Goal: Information Seeking & Learning: Check status

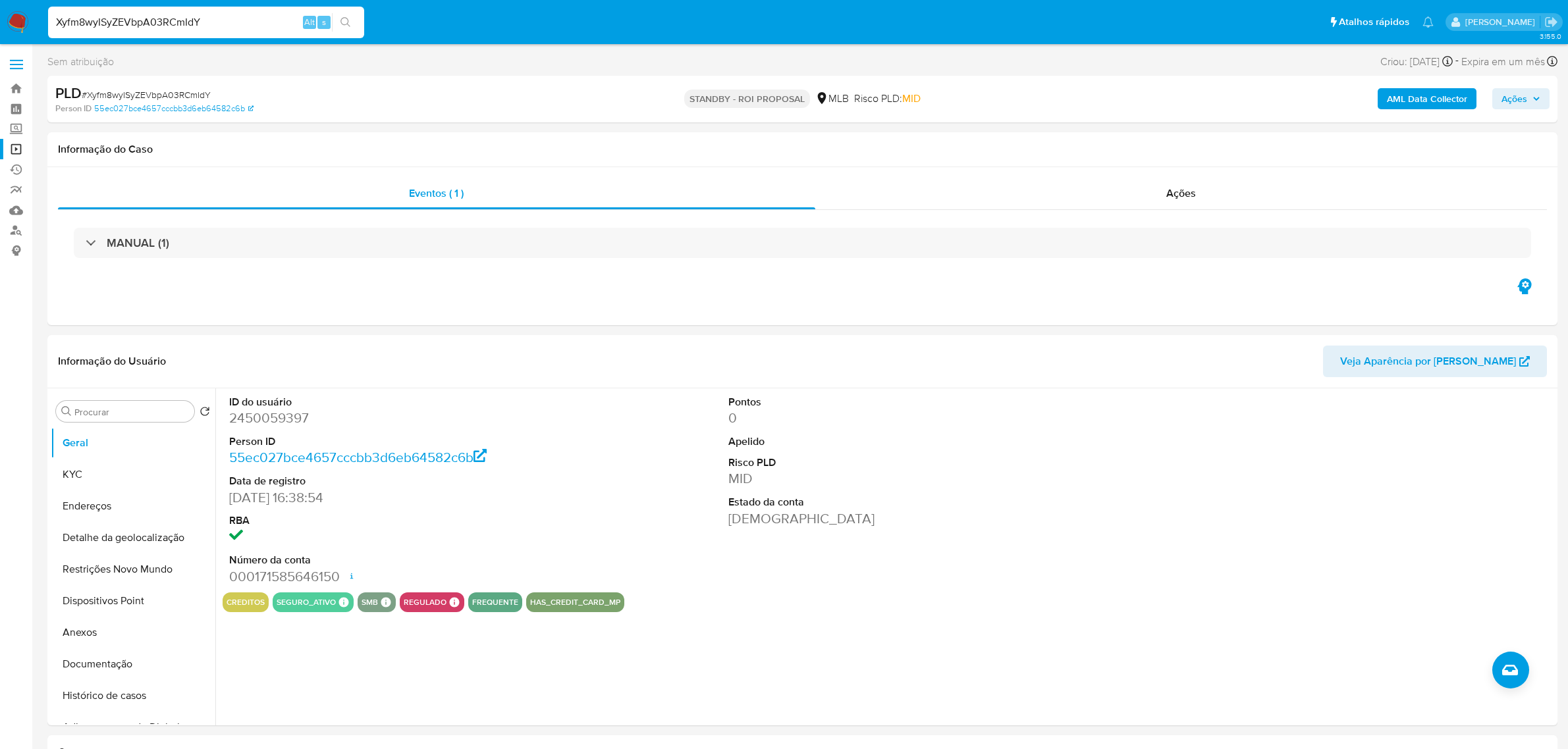
select select "10"
click at [229, 15] on input "Xyfm8wyISyZEVbpA03RCmIdY" at bounding box center [206, 22] width 316 height 17
type input "AmRzdO3x5b9BU9P1yF5UFtfv"
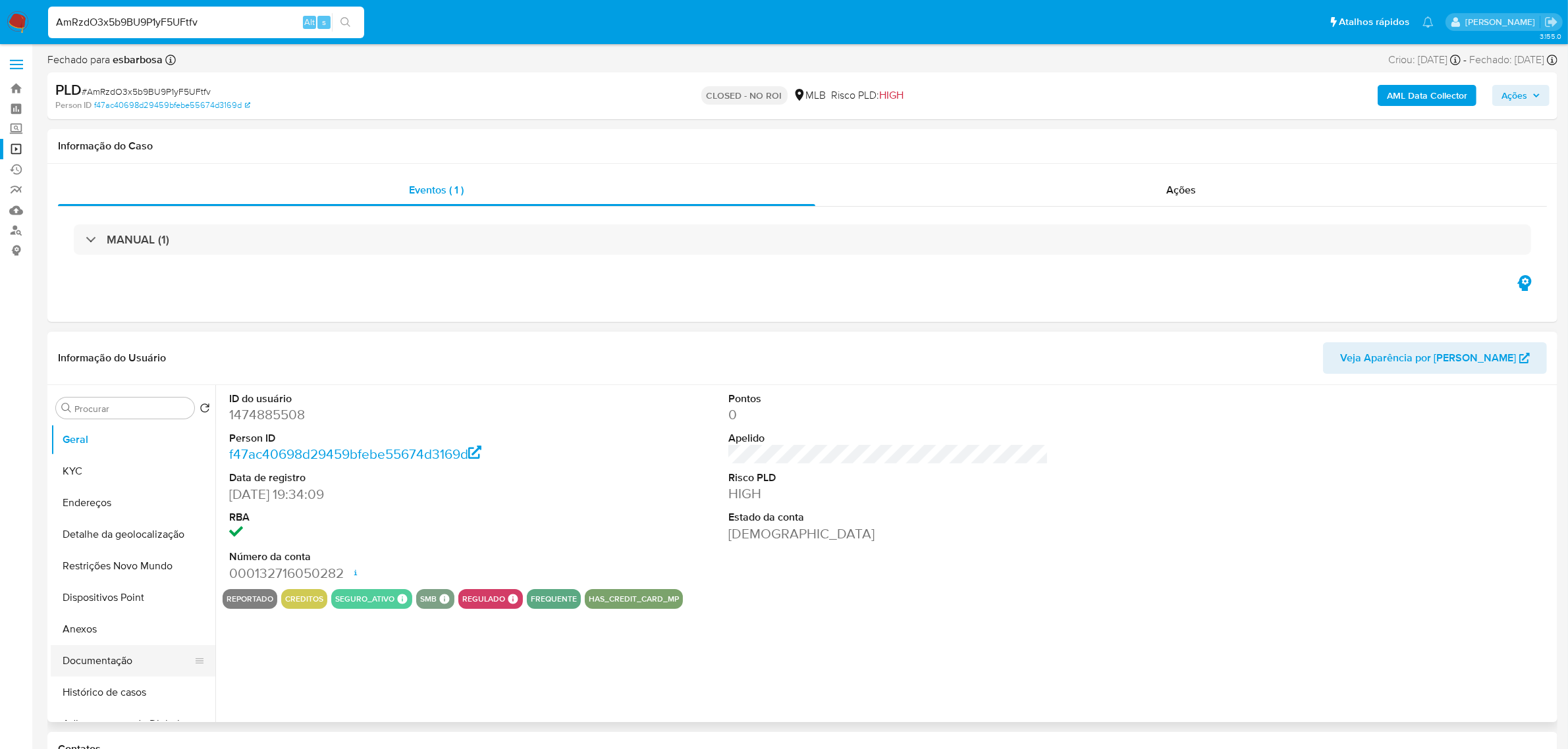
select select "10"
click at [101, 663] on button "Documentação" at bounding box center [128, 661] width 154 height 31
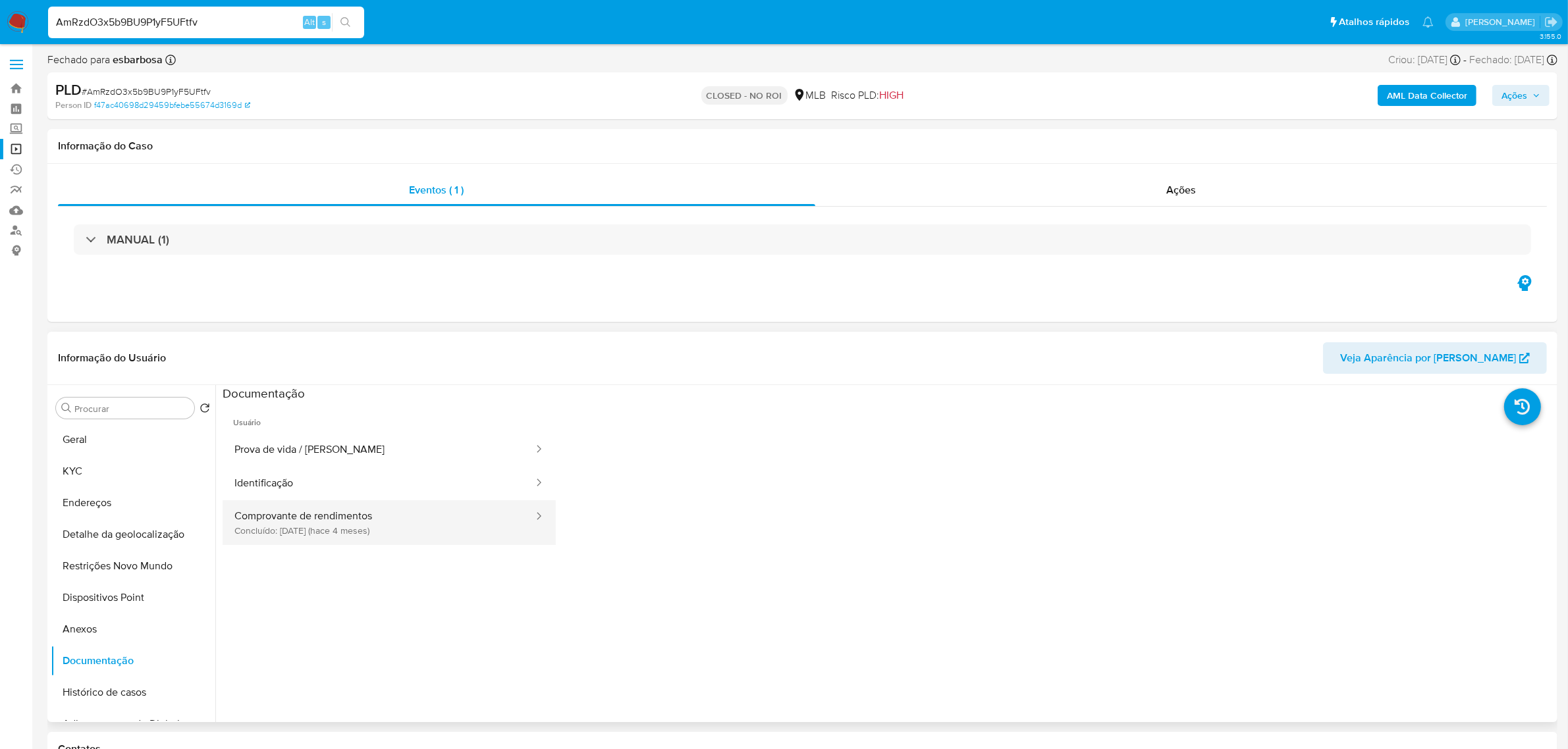
click at [311, 532] on button "Comprovante de rendimentos Concluído: [DATE] (hace 4 meses)" at bounding box center [379, 523] width 312 height 45
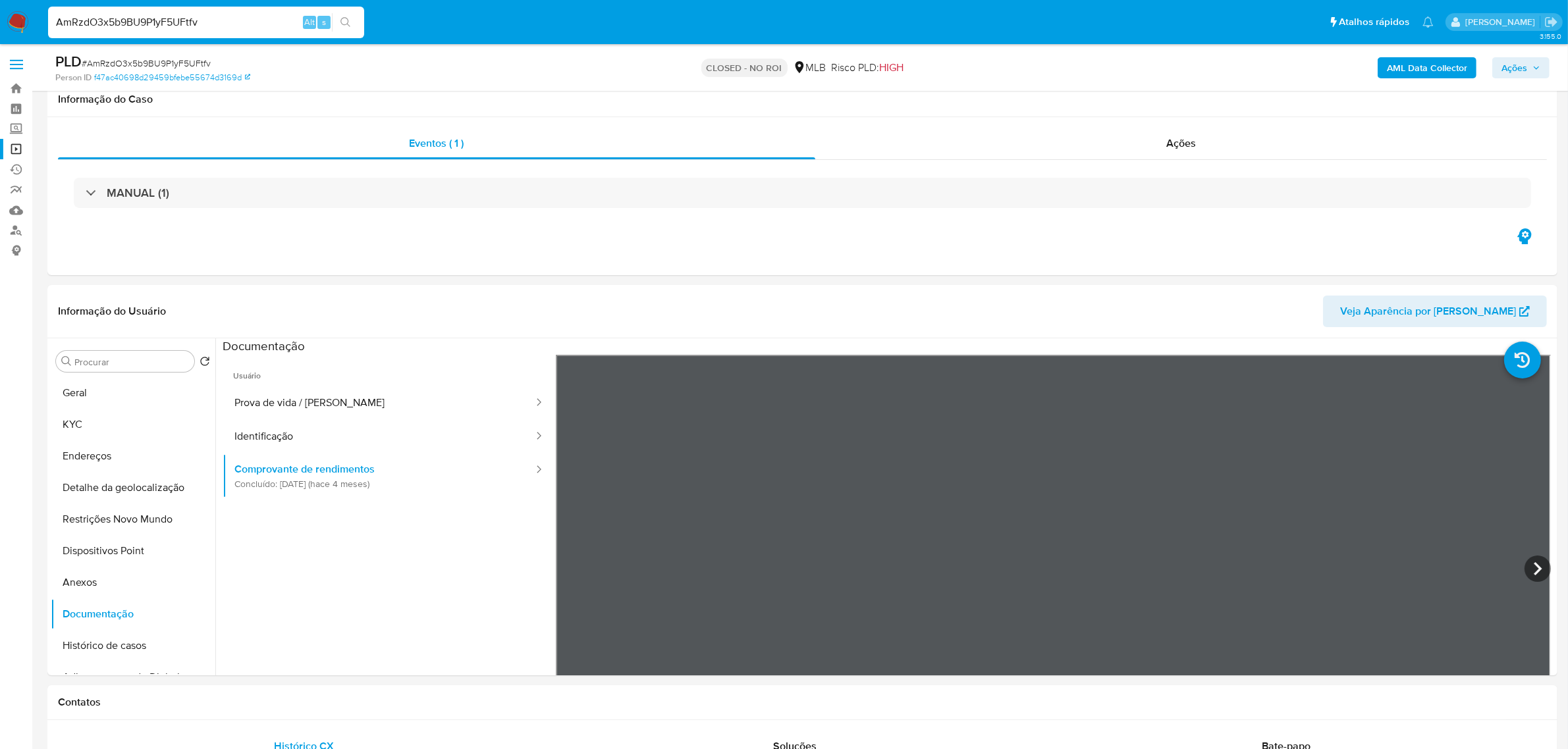
scroll to position [82, 0]
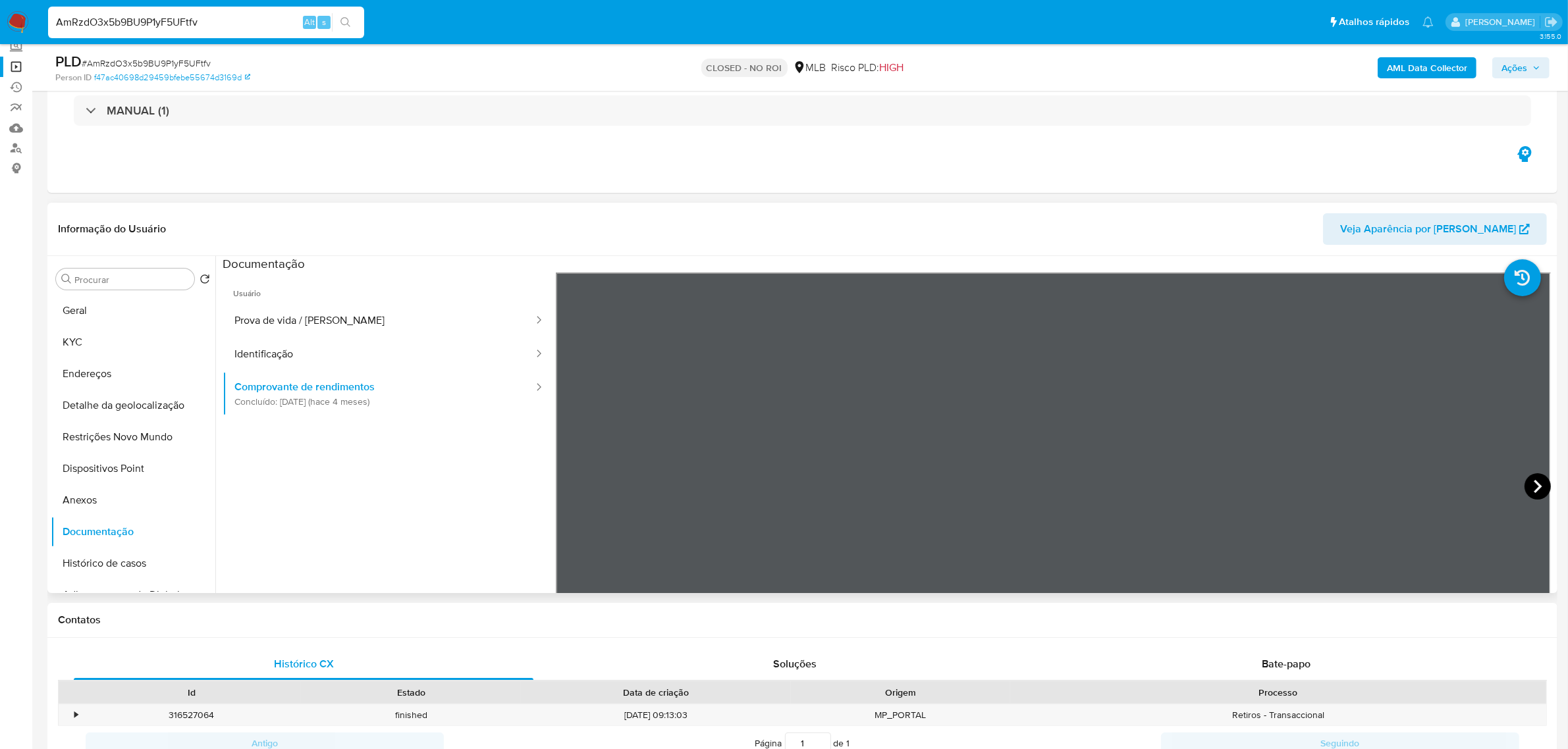
click at [1532, 487] on icon at bounding box center [1537, 486] width 26 height 26
click at [566, 484] on icon at bounding box center [572, 486] width 26 height 26
click at [685, 216] on header "Informação do Usuário Veja Aparência por [PERSON_NAME]" at bounding box center [802, 229] width 1489 height 31
click at [630, 206] on div "Informação do Usuário Veja Aparência por [PERSON_NAME]" at bounding box center [803, 229] width 1510 height 53
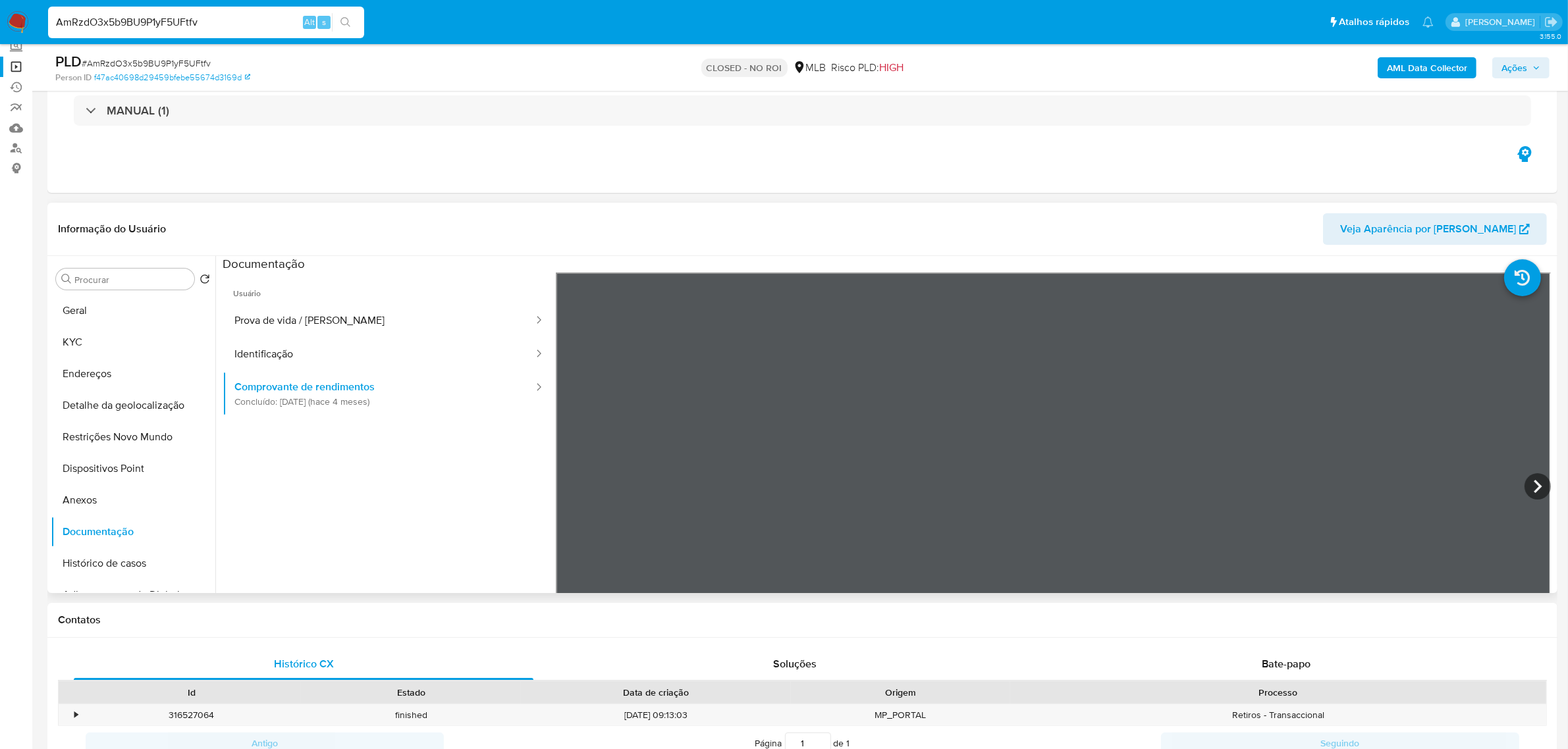
click at [596, 214] on header "Informação do Usuário Veja Aparência por [PERSON_NAME]" at bounding box center [802, 229] width 1489 height 31
click at [909, 222] on header "Informação do Usuário Veja Aparência por [PERSON_NAME]" at bounding box center [802, 229] width 1489 height 31
click at [479, 212] on div "Informação do Usuário Veja Aparência por [PERSON_NAME]" at bounding box center [803, 229] width 1510 height 53
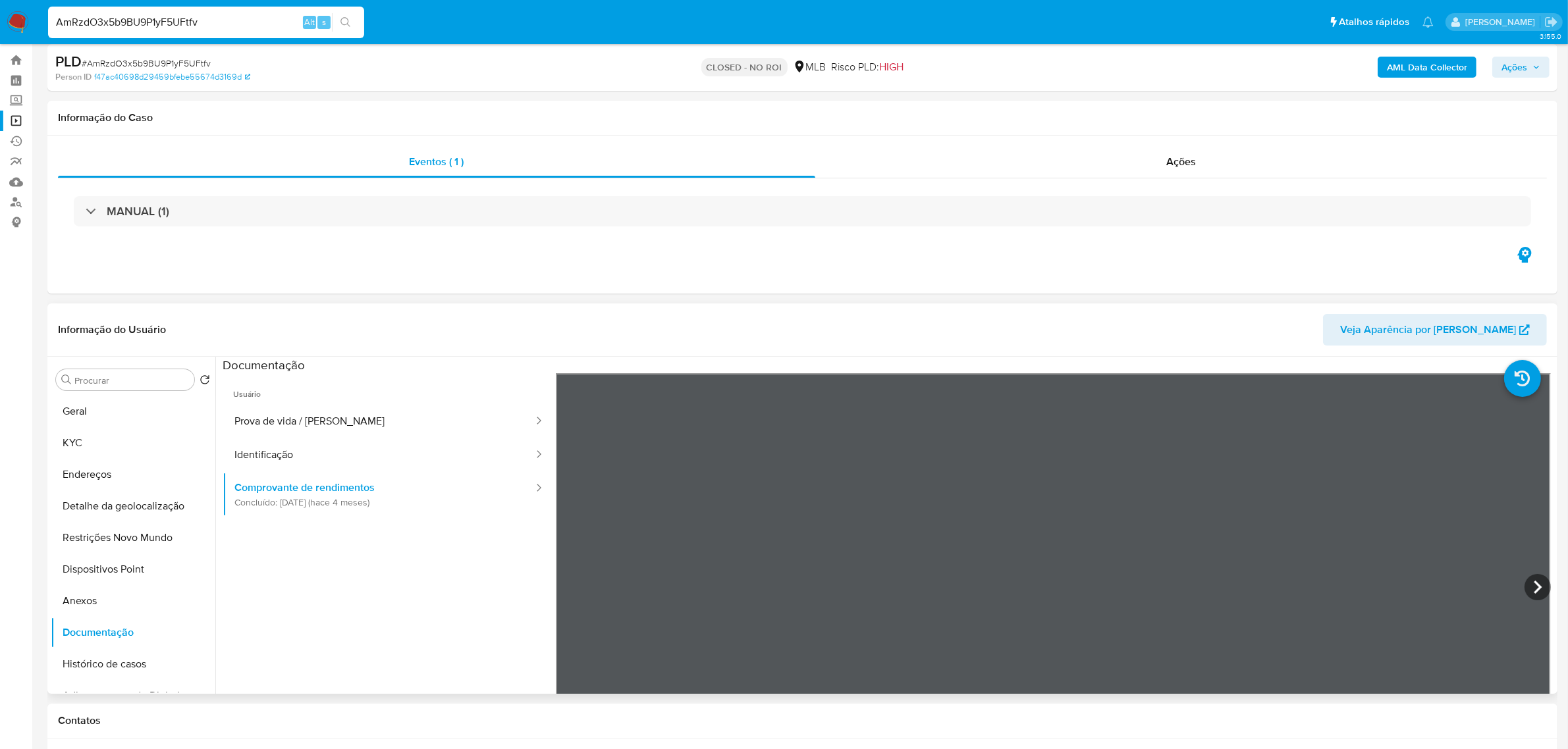
scroll to position [0, 0]
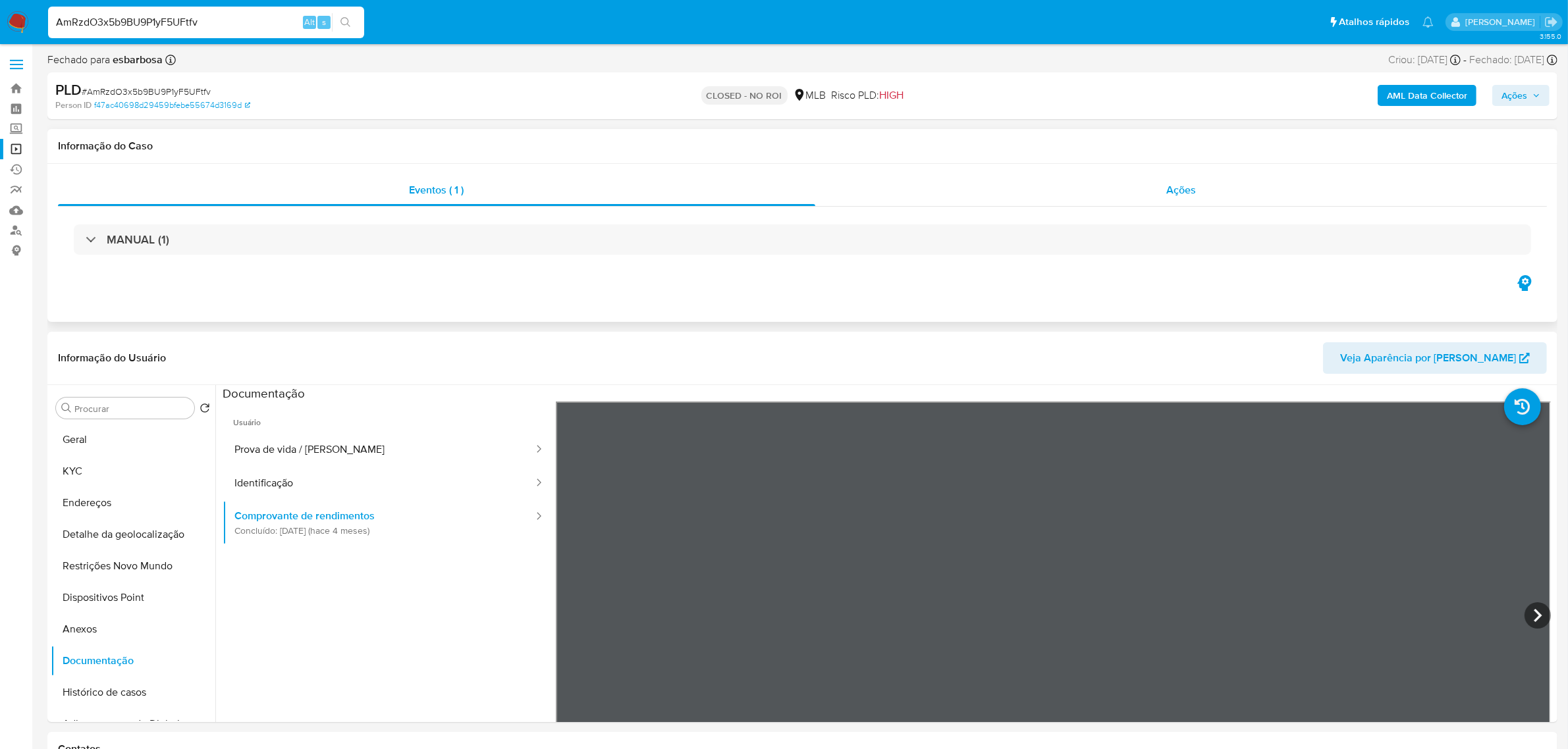
click at [1189, 194] on span "Ações" at bounding box center [1181, 190] width 30 height 15
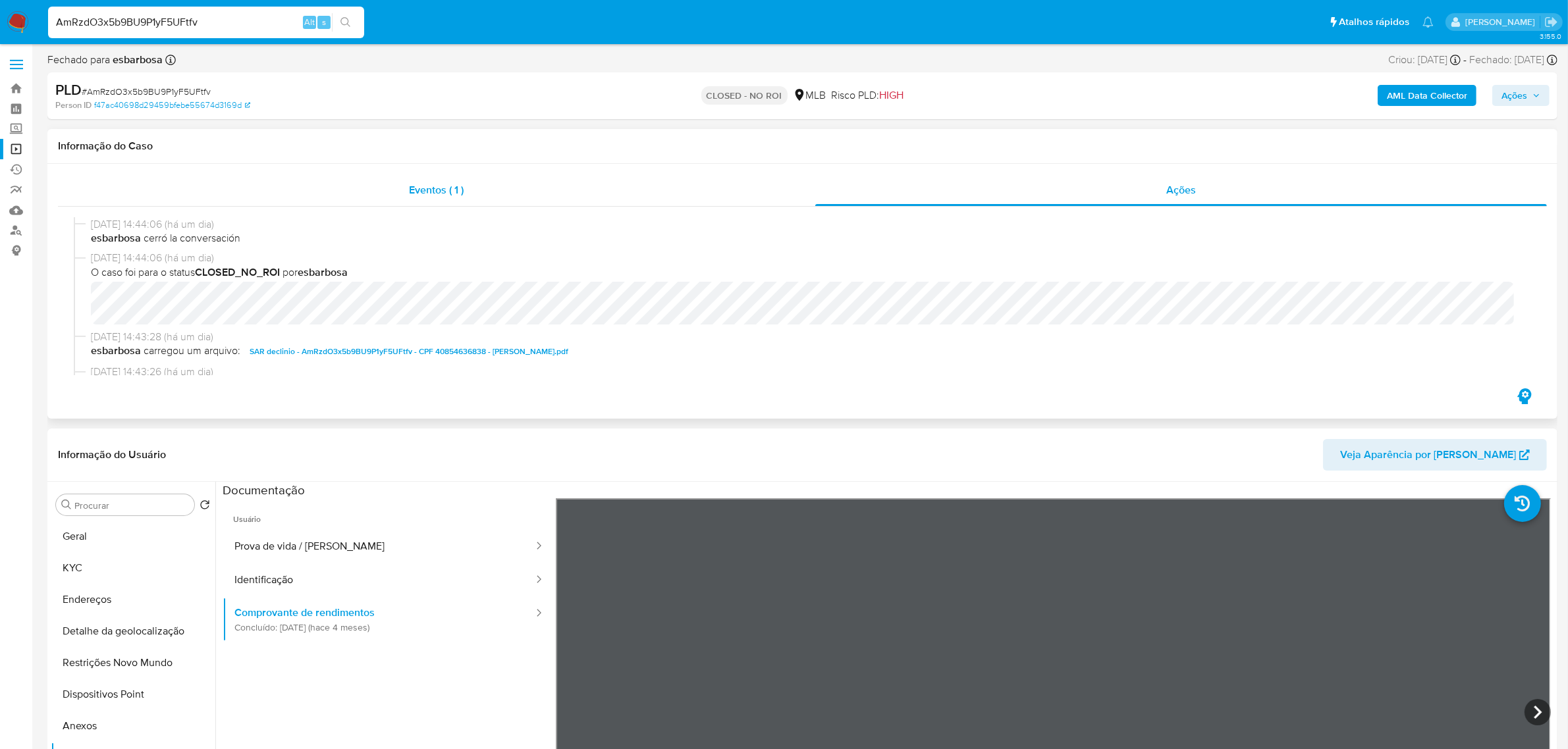
click at [485, 188] on div "Eventos ( 1 )" at bounding box center [436, 190] width 758 height 31
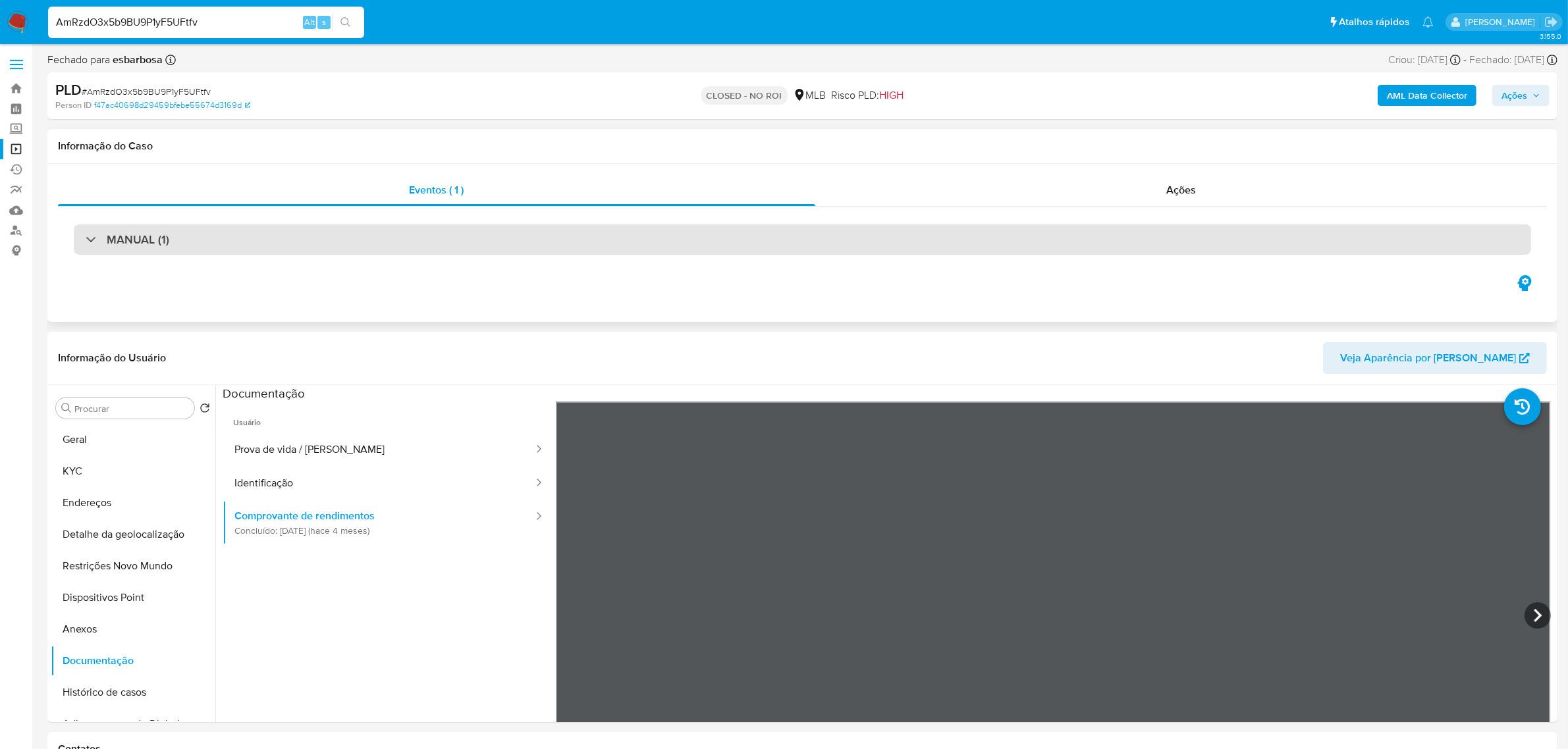
click at [203, 247] on div "MANUAL (1)" at bounding box center [803, 240] width 1458 height 31
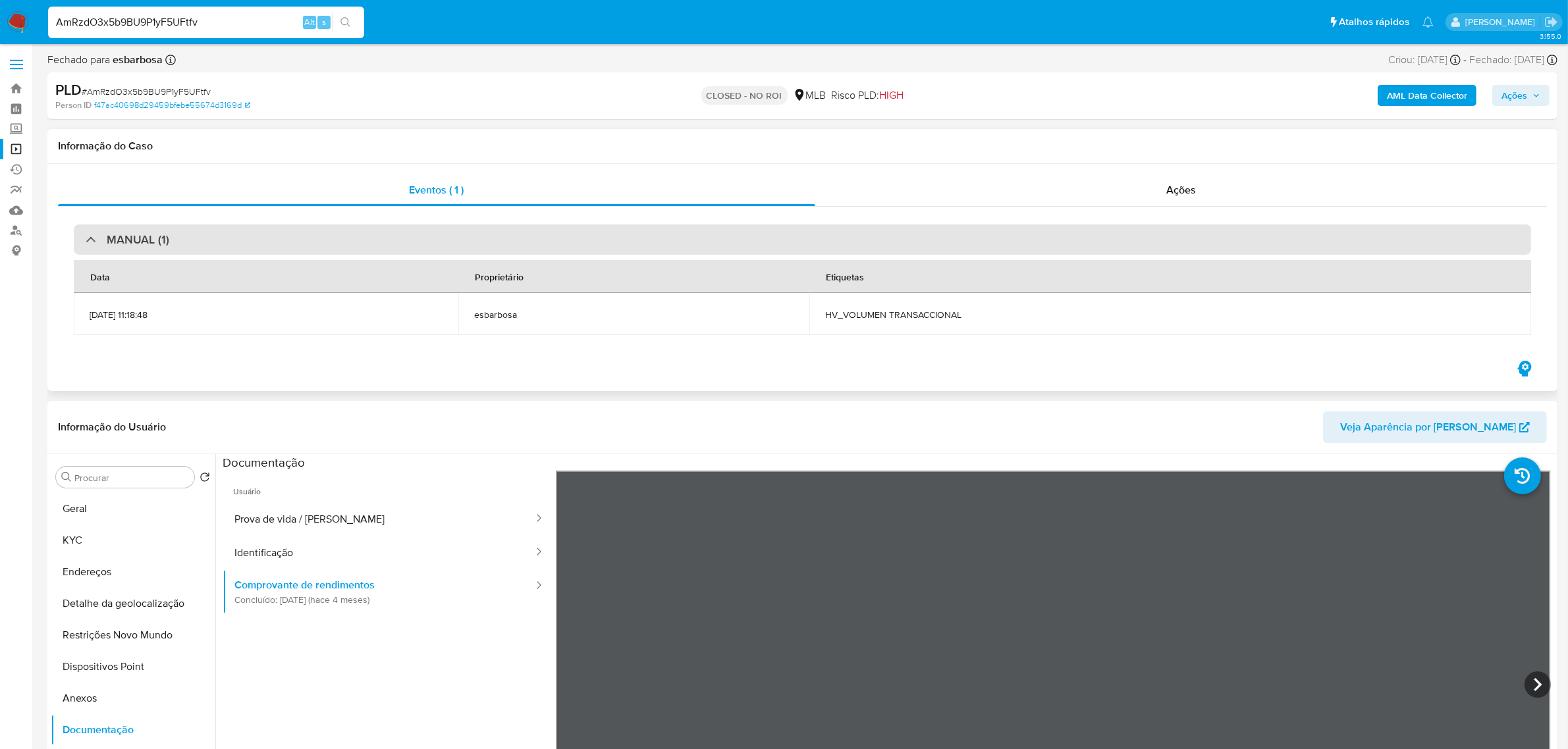
click at [173, 242] on div "MANUAL (1)" at bounding box center [803, 240] width 1458 height 31
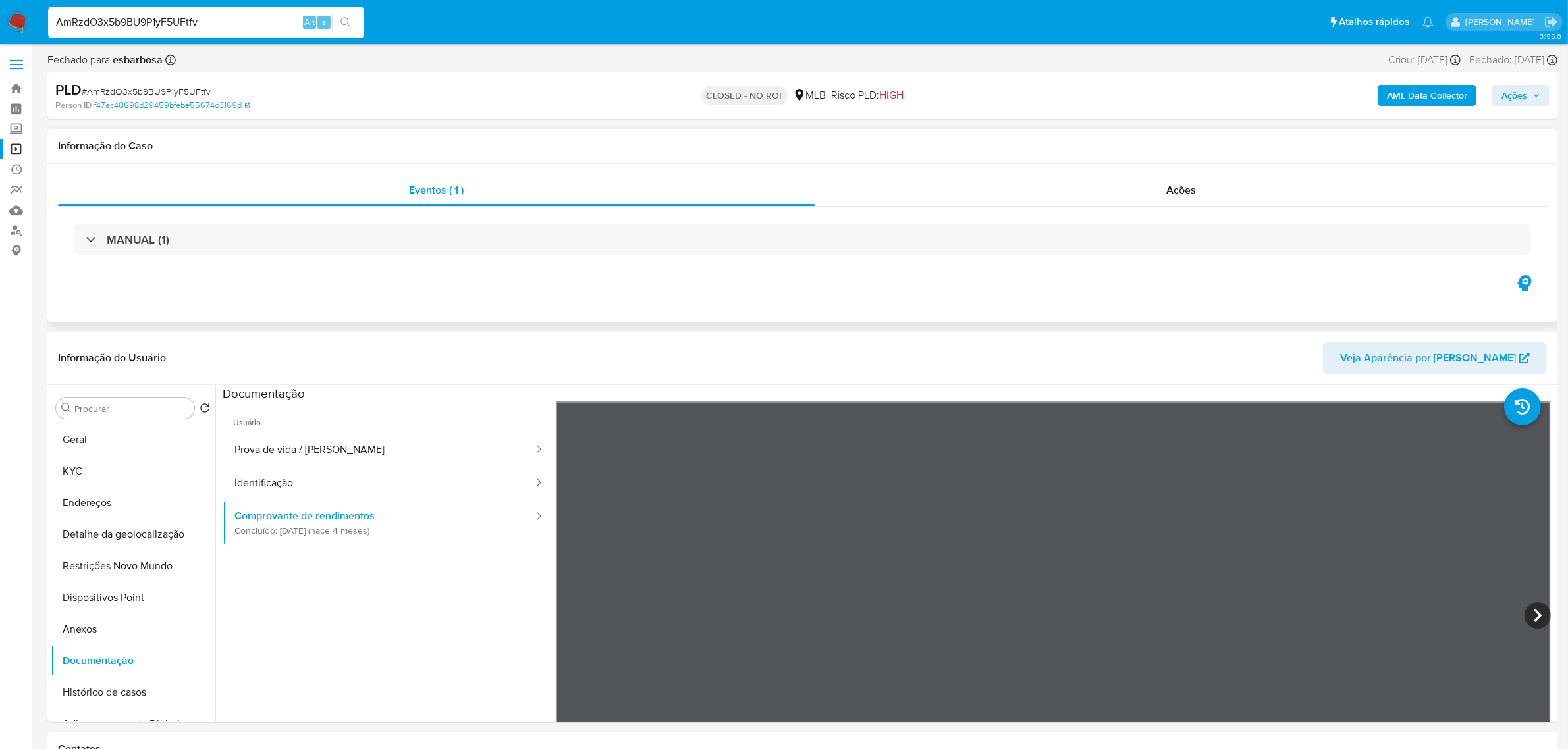
click at [276, 141] on h1 "Informação do Caso" at bounding box center [802, 147] width 1489 height 14
click at [359, 336] on div "Informação do Usuário Veja Aparência por [PERSON_NAME]" at bounding box center [803, 358] width 1510 height 53
click at [472, 340] on div "Informação do Usuário Veja Aparência por [PERSON_NAME]" at bounding box center [803, 358] width 1510 height 53
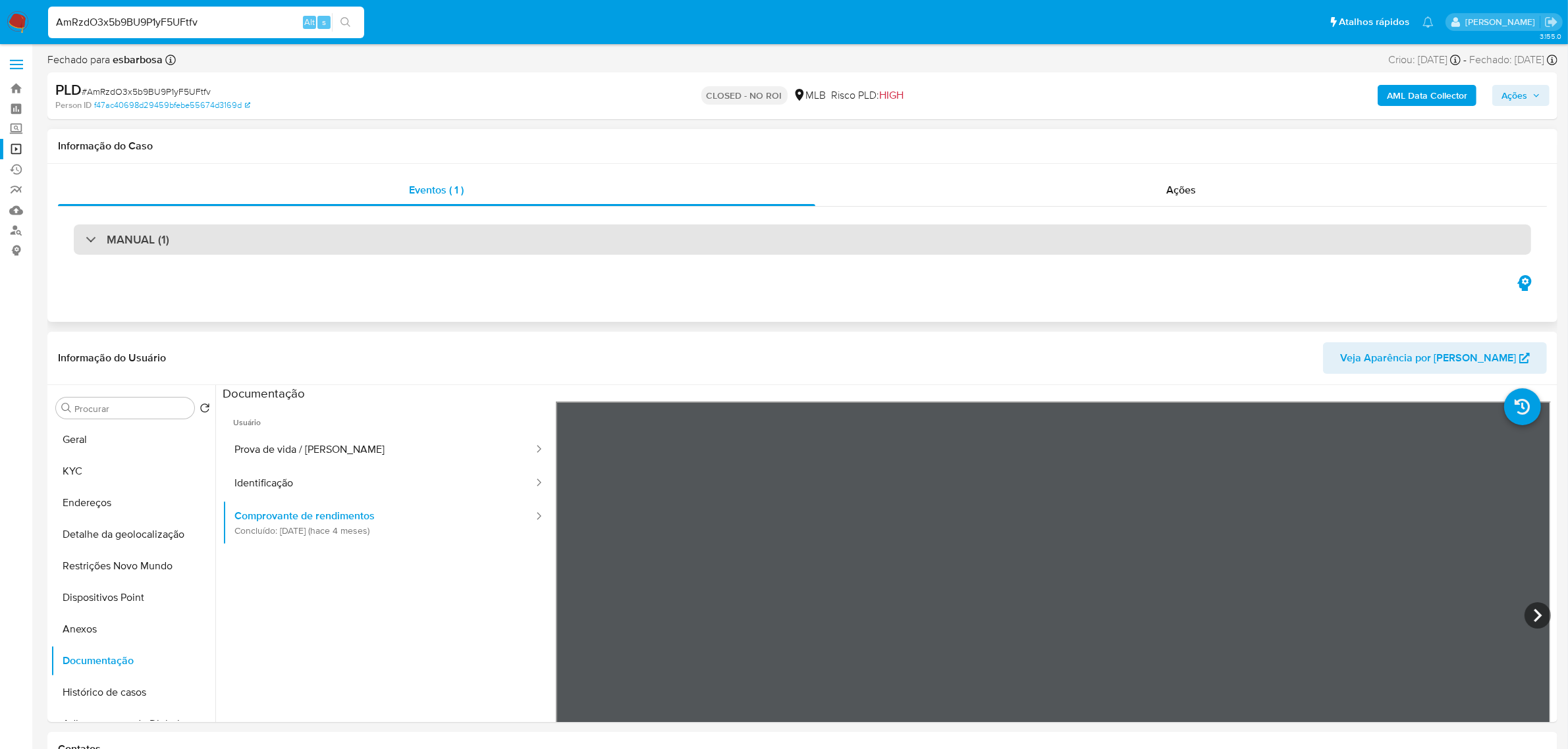
click at [187, 248] on div "MANUAL (1)" at bounding box center [803, 240] width 1458 height 31
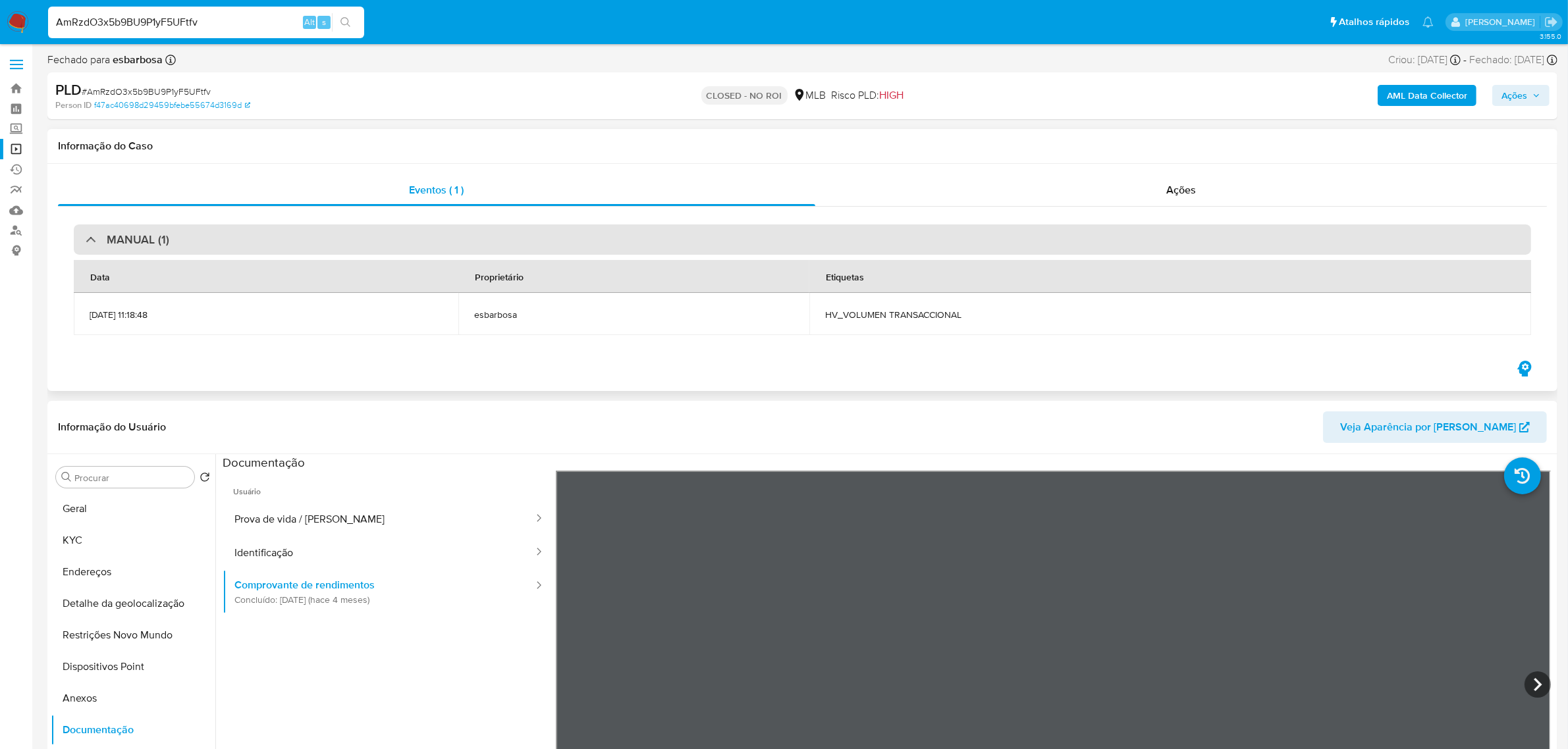
click at [202, 246] on div "MANUAL (1)" at bounding box center [803, 240] width 1458 height 31
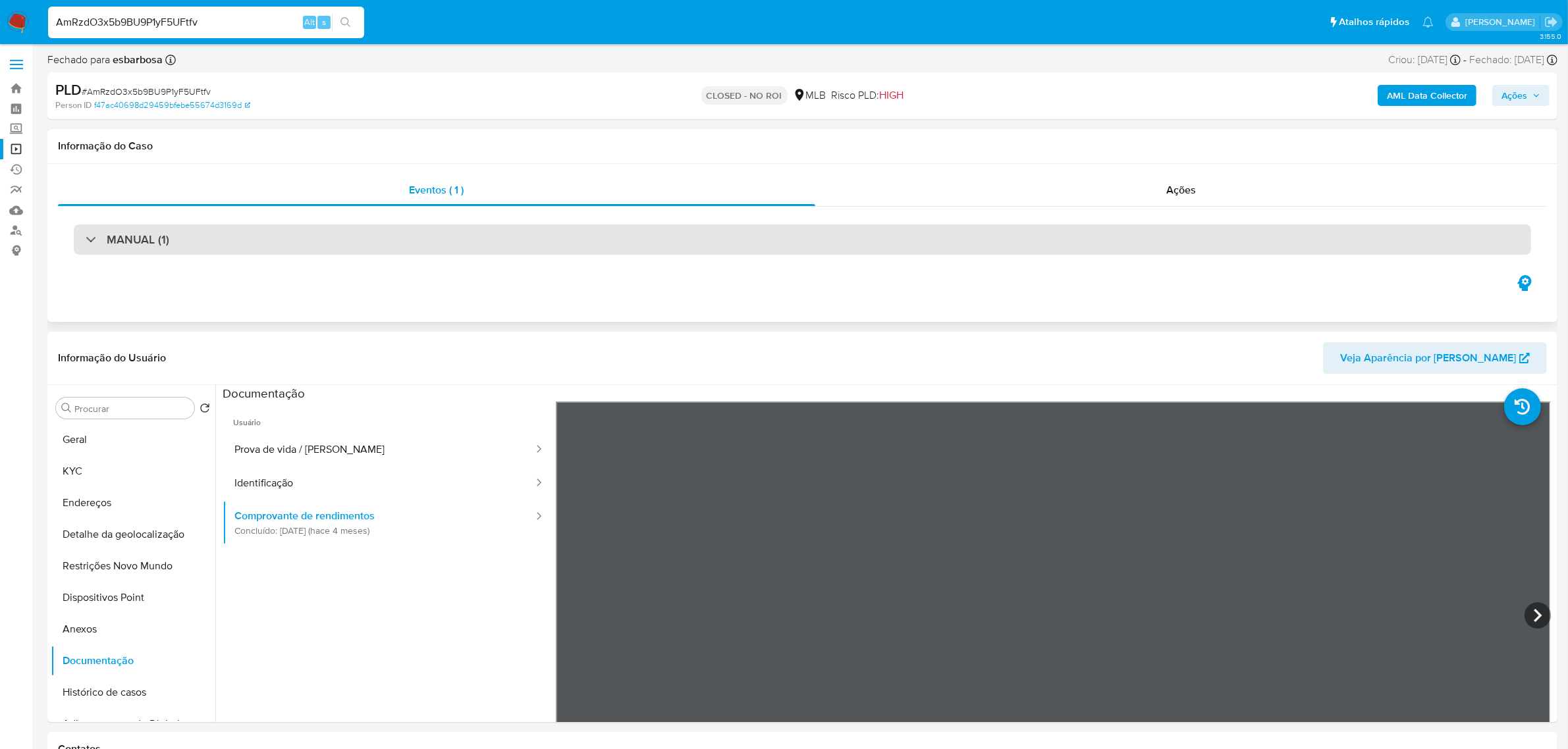
click at [182, 235] on div "MANUAL (1)" at bounding box center [803, 240] width 1458 height 31
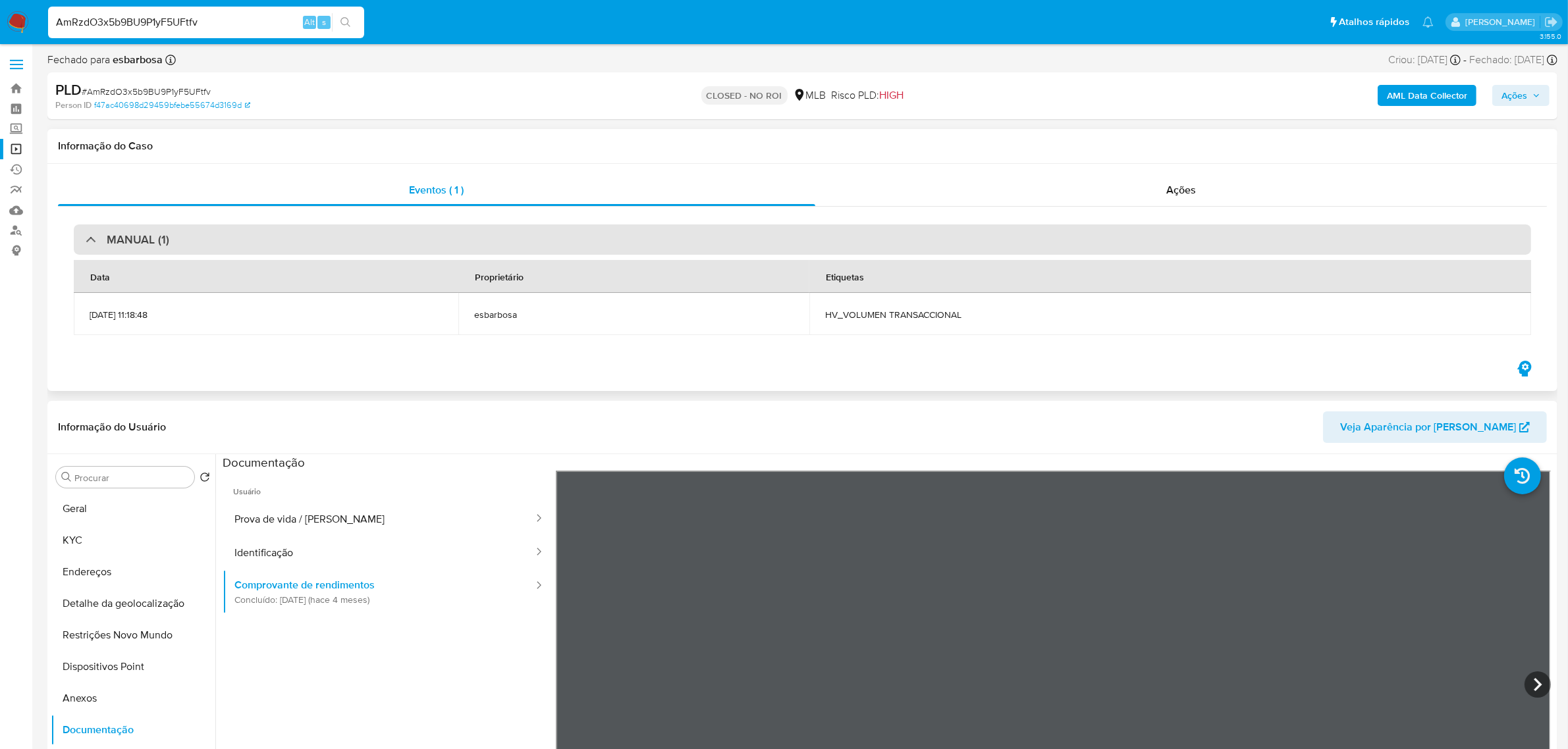
click at [182, 235] on div "MANUAL (1)" at bounding box center [803, 240] width 1458 height 31
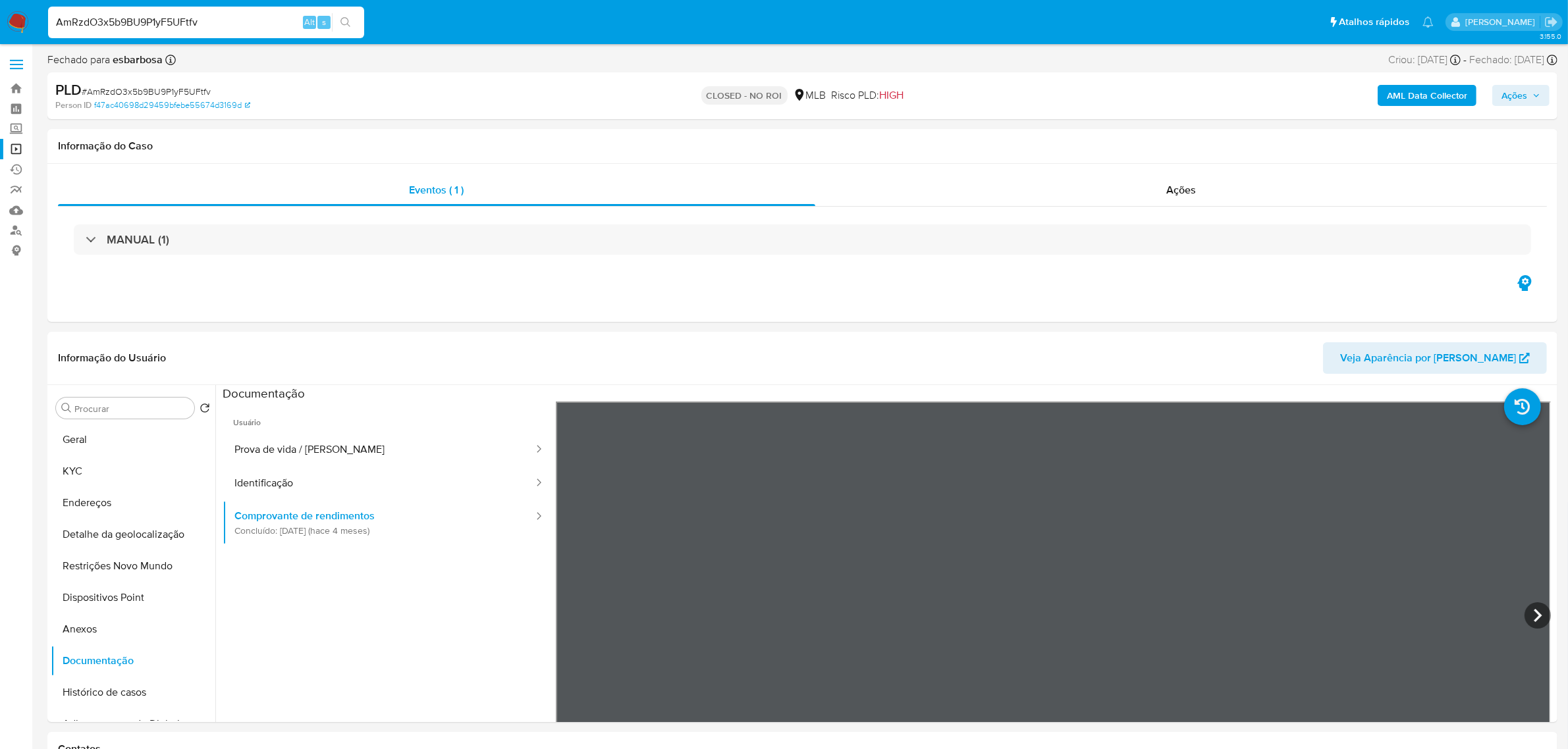
click at [570, 77] on div "PLD # AmRzdO3x5b9BU9P1yF5UFtfv Person ID f47ac40698d29459bfebe55674d3169d CLOSE…" at bounding box center [803, 95] width 1510 height 47
click at [383, 343] on header "Informação do Usuário Veja Aparência por [PERSON_NAME]" at bounding box center [802, 358] width 1489 height 31
